Goal: Transaction & Acquisition: Purchase product/service

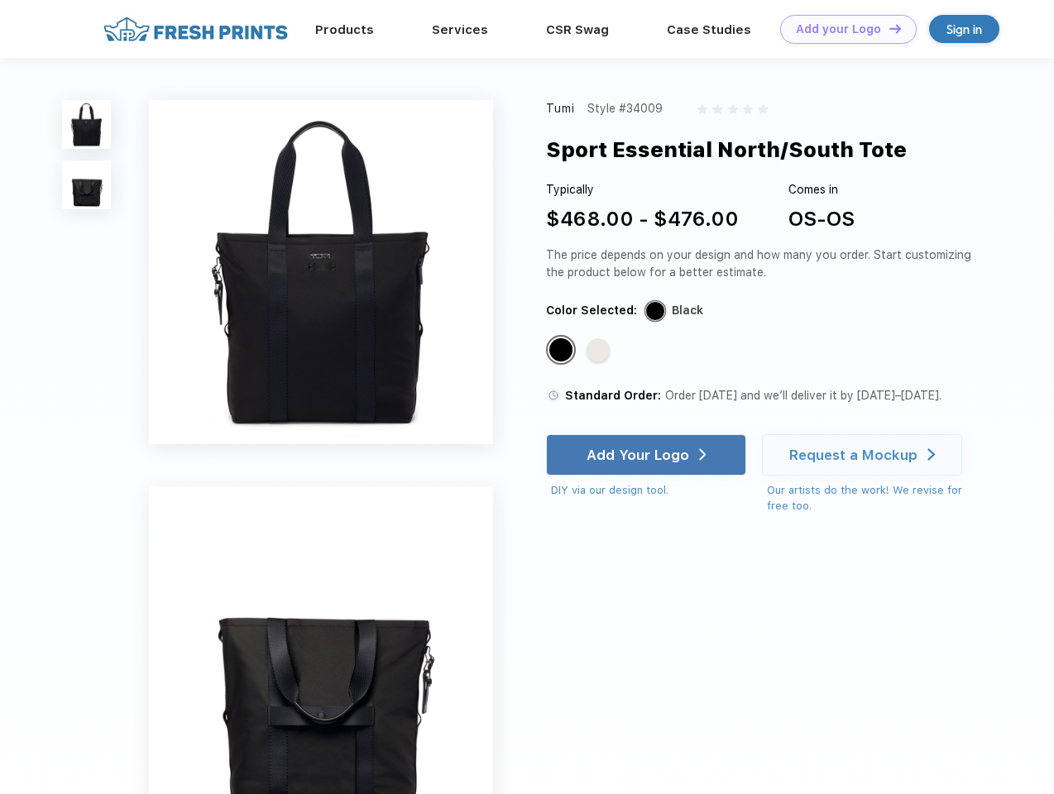
click at [842, 29] on link "Add your Logo Design Tool" at bounding box center [848, 29] width 137 height 29
click at [0, 0] on div "Design Tool" at bounding box center [0, 0] width 0 height 0
click at [888, 28] on link "Add your Logo Design Tool" at bounding box center [848, 29] width 137 height 29
click at [87, 124] on img at bounding box center [86, 124] width 49 height 49
click at [87, 185] on img at bounding box center [86, 185] width 49 height 49
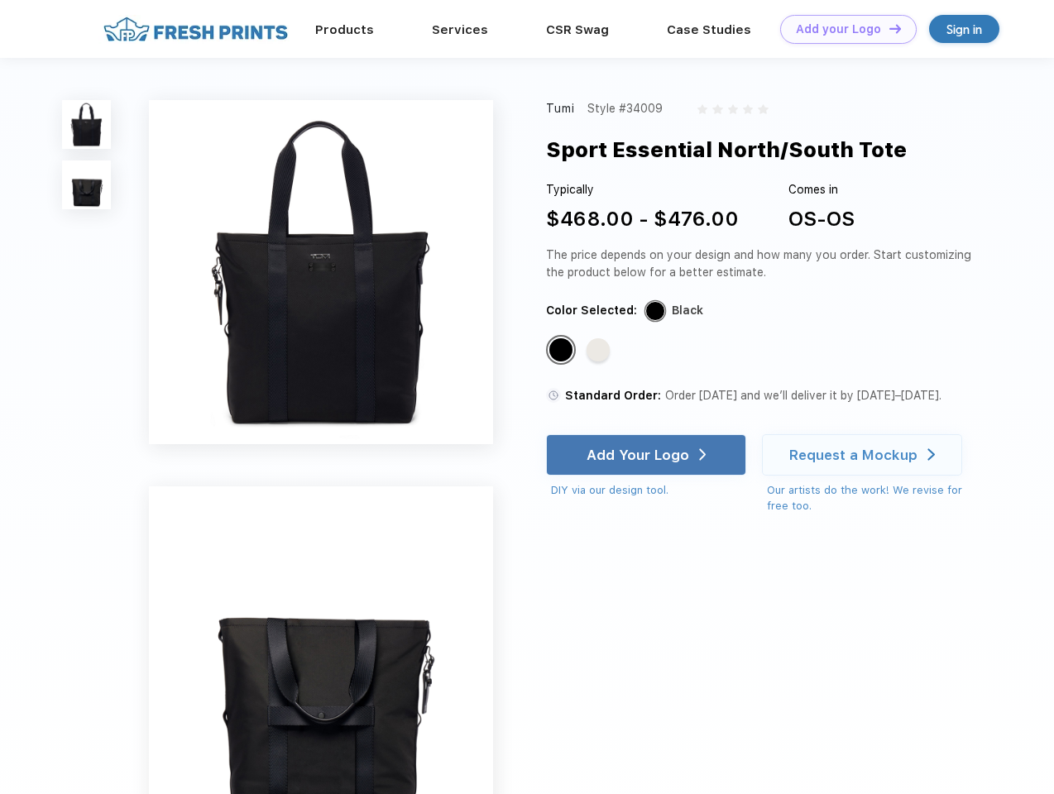
click at [563, 351] on div "Standard Color" at bounding box center [561, 349] width 23 height 23
click at [600, 351] on div "Standard Color" at bounding box center [598, 349] width 23 height 23
click at [648, 455] on div "Add Your Logo" at bounding box center [638, 455] width 103 height 17
click at [865, 455] on div "Request a Mockup" at bounding box center [854, 455] width 128 height 17
